Goal: Find contact information: Find contact information

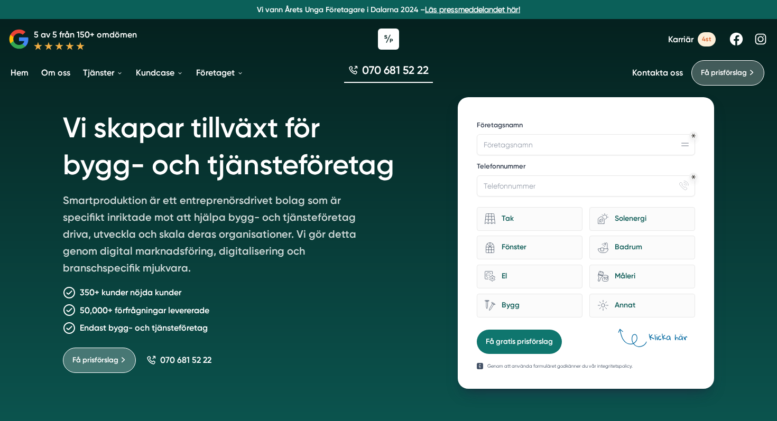
drag, startPoint x: 440, startPoint y: 63, endPoint x: 436, endPoint y: 71, distance: 8.7
click at [436, 71] on div "070 681 52 22" at bounding box center [388, 72] width 777 height 35
drag, startPoint x: 437, startPoint y: 71, endPoint x: 366, endPoint y: 69, distance: 70.8
click at [366, 69] on div "070 681 52 22" at bounding box center [388, 72] width 777 height 35
copy span "70 681 52 22"
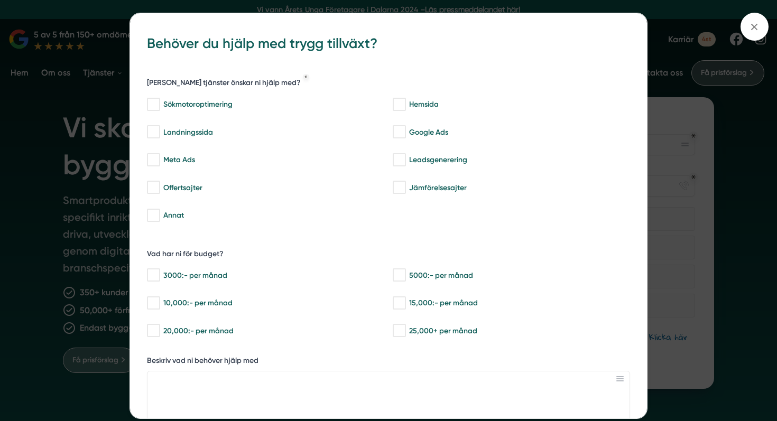
click at [679, 41] on div "bbc9b822-b2c6-488a-ab3e-9a2d59e49c7c Behöver du hjälp med trygg tillväxt? Vilka…" at bounding box center [388, 210] width 777 height 421
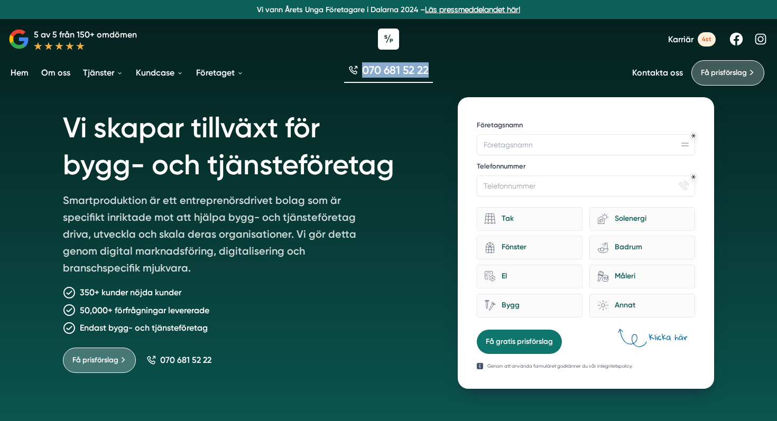
drag, startPoint x: 449, startPoint y: 70, endPoint x: 364, endPoint y: 67, distance: 85.7
click at [364, 67] on div "070 681 52 22" at bounding box center [388, 72] width 777 height 35
copy span "070 681 52 22"
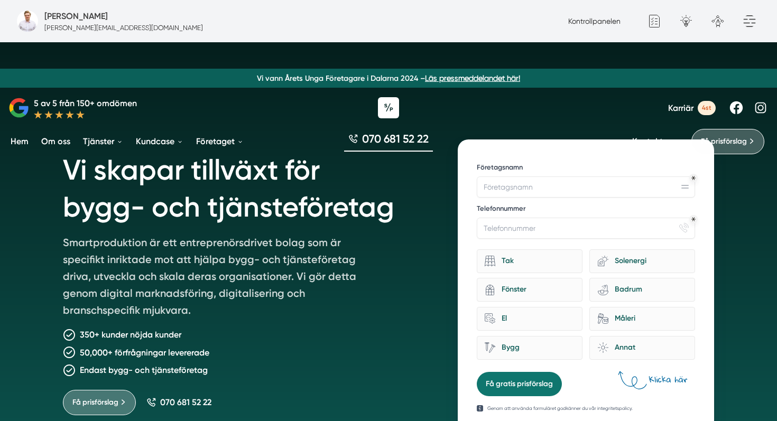
type input "#086059"
